Goal: Task Accomplishment & Management: Manage account settings

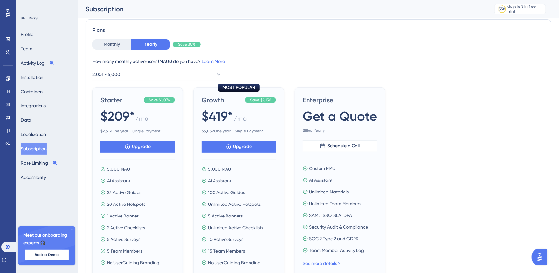
scroll to position [33, 0]
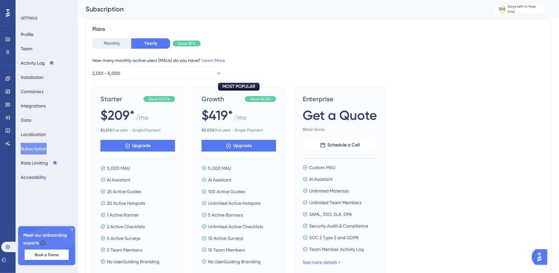
click at [118, 46] on button "Monthly" at bounding box center [111, 43] width 39 height 10
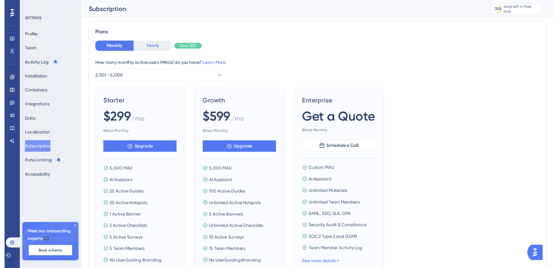
scroll to position [0, 0]
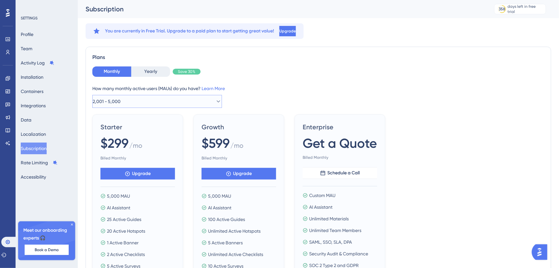
click at [128, 103] on button "2,001 - 5,000" at bounding box center [157, 101] width 130 height 13
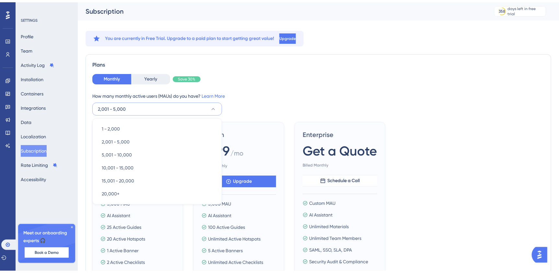
scroll to position [19, 0]
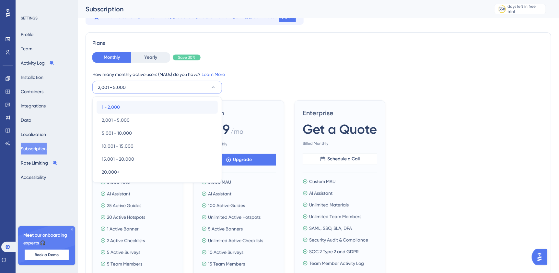
click at [111, 107] on span "1 - 2,000" at bounding box center [111, 107] width 18 height 8
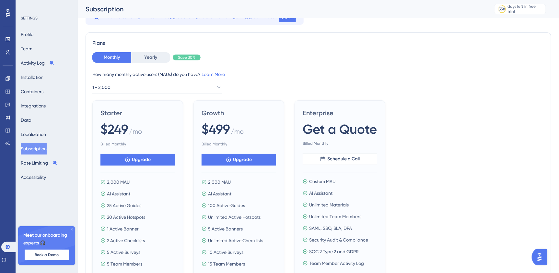
click at [414, 100] on div "Monthly Yearly Save 30% How many monthly active users ([PERSON_NAME]) do you ha…" at bounding box center [318, 176] width 452 height 248
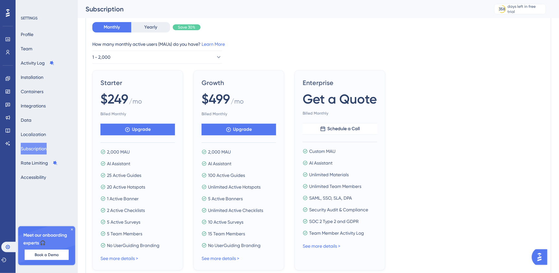
scroll to position [50, 0]
click at [141, 130] on span "Upgrade" at bounding box center [141, 129] width 19 height 8
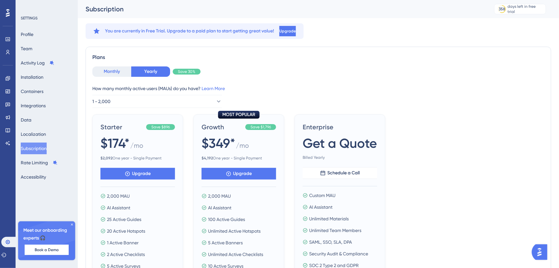
click at [114, 67] on button "Monthly" at bounding box center [111, 71] width 39 height 10
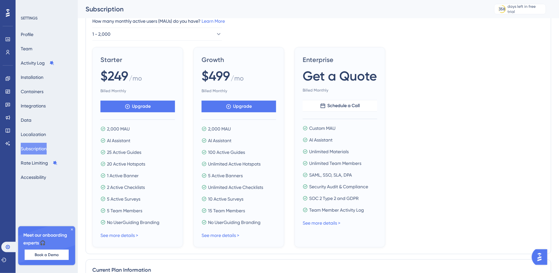
scroll to position [87, 0]
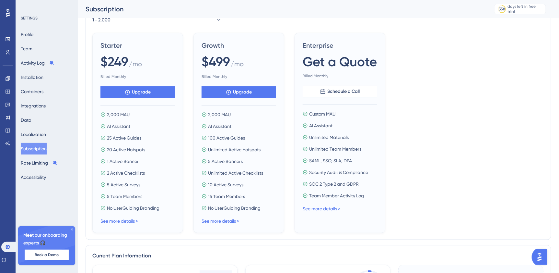
click at [114, 228] on div "Starter $249 / mo Billed Monthly Upgrade 2,000 MAU AI Assistant 25 Active Guide…" at bounding box center [137, 133] width 91 height 200
click at [116, 222] on link "See more details >" at bounding box center [119, 220] width 38 height 5
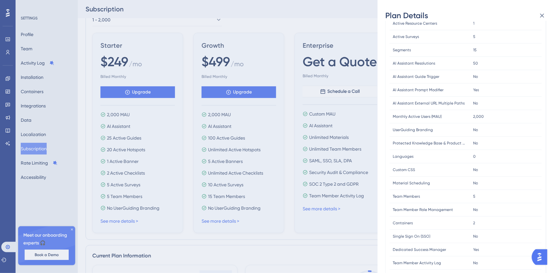
scroll to position [99, 0]
click at [454, 142] on span "Protected Knowledge Base & Product Updates" at bounding box center [430, 141] width 74 height 5
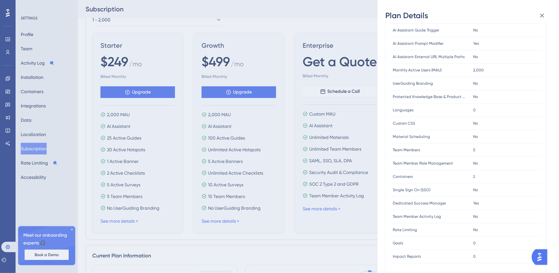
scroll to position [146, 0]
click at [227, 219] on div "Plan Details Plan Type: Starter Monthly FEATURE LIMIT Active Guides Active Guid…" at bounding box center [279, 136] width 559 height 273
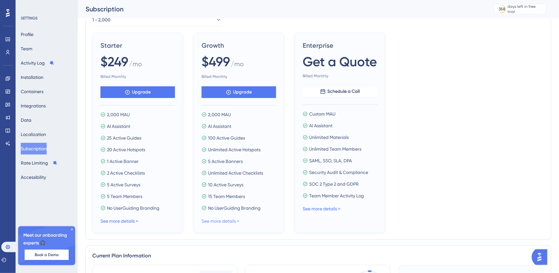
click at [224, 220] on link "See more details >" at bounding box center [221, 220] width 38 height 5
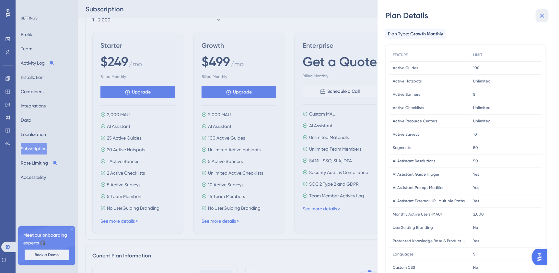
click at [540, 15] on icon at bounding box center [542, 16] width 8 height 8
